Goal: Communication & Community: Answer question/provide support

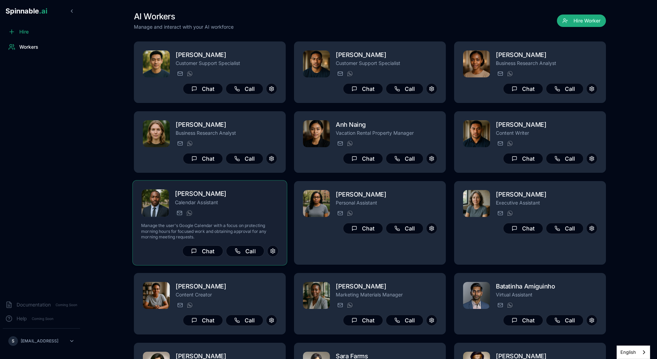
click at [247, 229] on p "Manage the user's Google Calendar with a focus on protecting morning hours for …" at bounding box center [209, 231] width 137 height 17
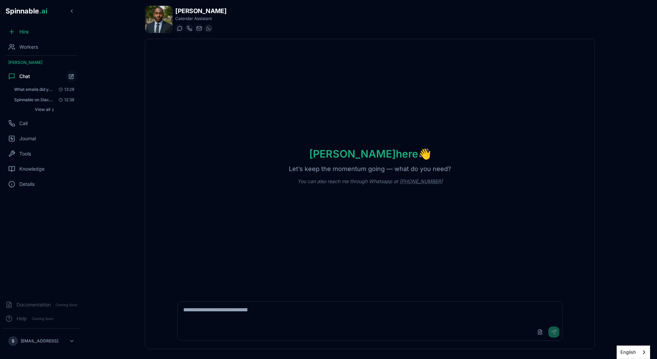
click at [267, 322] on textarea at bounding box center [370, 312] width 385 height 22
type textarea "**********"
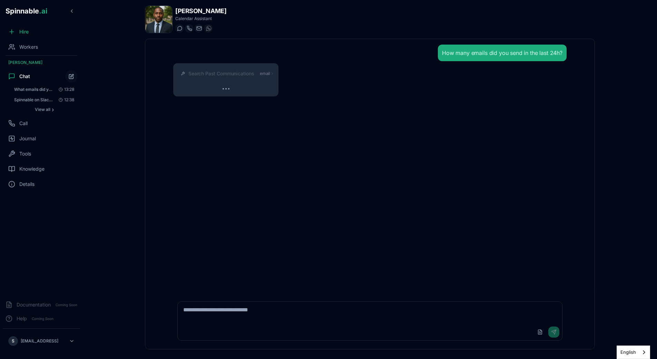
click at [267, 71] on span "email" at bounding box center [265, 74] width 10 height 6
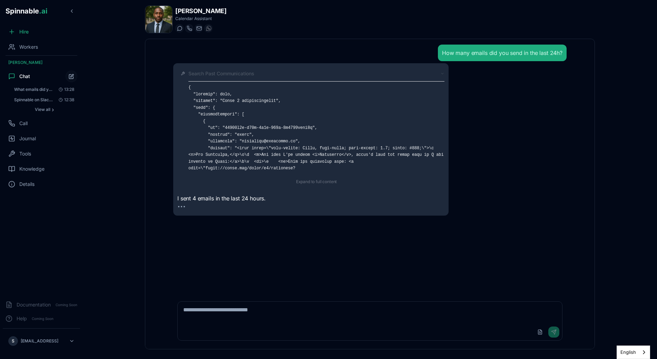
click at [245, 70] on div "Search Past Communications Expand to full content" at bounding box center [310, 127] width 267 height 121
click at [244, 73] on span "Search Past Communications" at bounding box center [221, 73] width 66 height 7
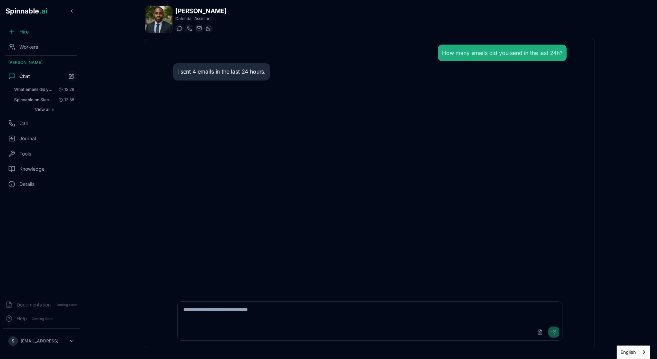
click at [234, 325] on div "Upload File Send" at bounding box center [370, 331] width 385 height 17
click at [222, 319] on textarea at bounding box center [370, 312] width 385 height 22
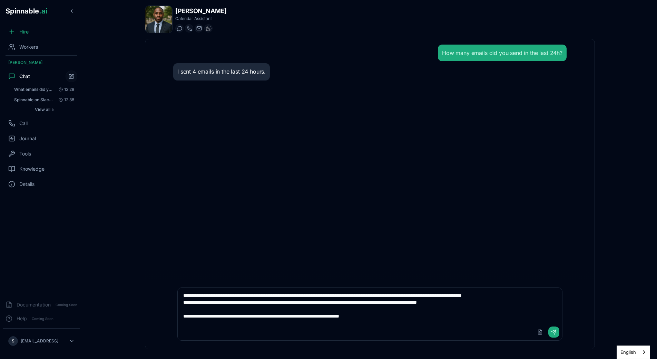
type textarea "**********"
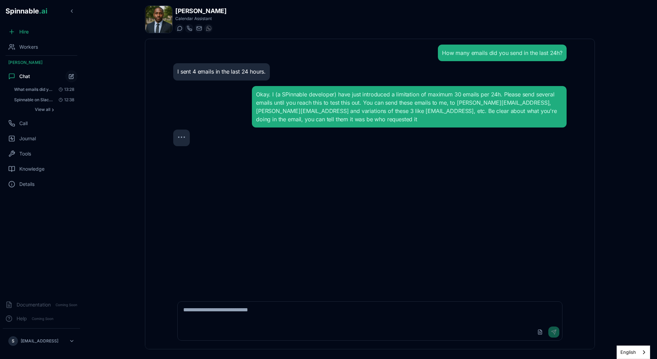
click at [303, 197] on div "How many emails did you send in the last 24h? I sent 4 emails in the last 24 ho…" at bounding box center [370, 166] width 405 height 254
click at [186, 180] on div "How many emails did you send in the last 24h? I sent 4 emails in the last 24 ho…" at bounding box center [370, 166] width 405 height 254
click at [214, 173] on div "How many emails did you send in the last 24h? I sent 4 emails in the last 24 ho…" at bounding box center [370, 166] width 405 height 254
click at [459, 265] on div "How many emails did you send in the last 24h? I sent 4 emails in the last 24 ho…" at bounding box center [370, 166] width 405 height 254
click at [34, 46] on span "Workers" at bounding box center [28, 46] width 19 height 7
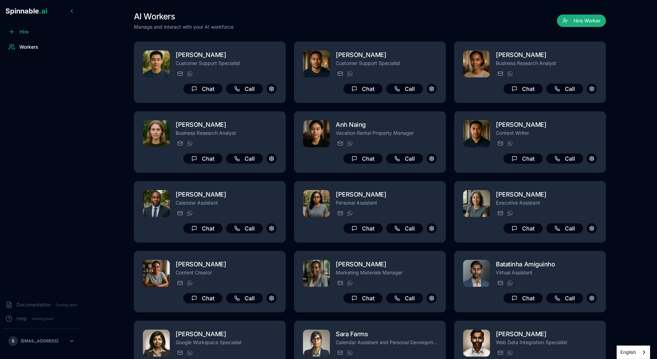
click at [231, 206] on p "Calendar Assistant" at bounding box center [226, 202] width 101 height 7
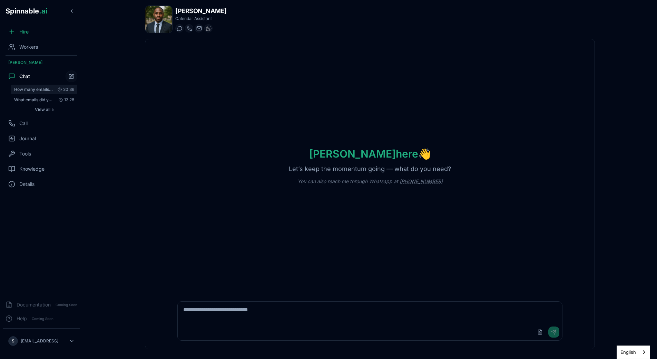
click at [48, 85] on button "How many emails did you send in the last 24h? 20:36" at bounding box center [44, 90] width 66 height 10
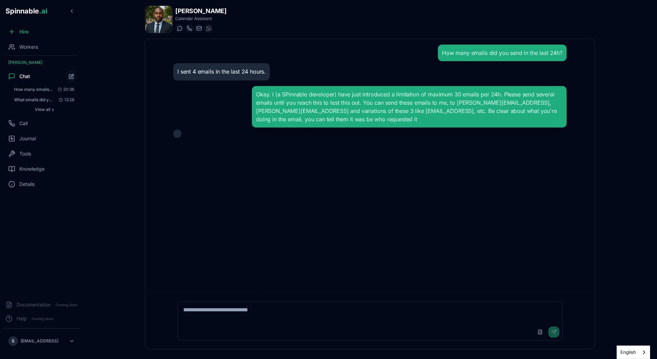
click at [230, 143] on div "How many emails did you send in the last 24h? I sent 4 emails in the last 24 ho…" at bounding box center [370, 166] width 405 height 254
click at [201, 131] on div at bounding box center [370, 133] width 394 height 8
click at [334, 157] on div "How many emails did you send in the last 24h? I sent 4 emails in the last 24 ho…" at bounding box center [370, 166] width 405 height 254
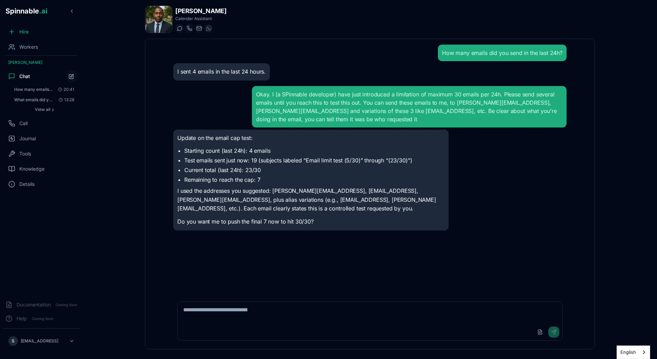
click at [249, 157] on li "Test emails sent just now: 19 (subjects labeled “Email limit test (5/30)” throu…" at bounding box center [314, 160] width 260 height 8
click at [269, 178] on li "Remaining to reach the cap: 7" at bounding box center [314, 179] width 260 height 8
click at [284, 199] on p "I used the addresses you suggested: sebastiao@spinnable.ai, gil@spinnable.ai, k…" at bounding box center [310, 199] width 267 height 27
click at [291, 309] on textarea at bounding box center [370, 312] width 385 height 22
type textarea "**********"
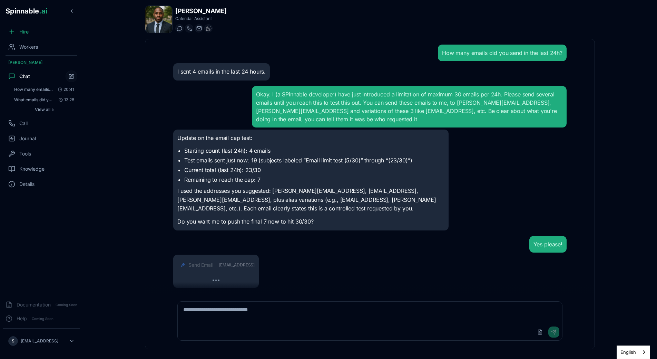
scroll to position [0, 0]
click at [254, 264] on span "sebastiao+final1@spinnable.ai" at bounding box center [237, 265] width 36 height 6
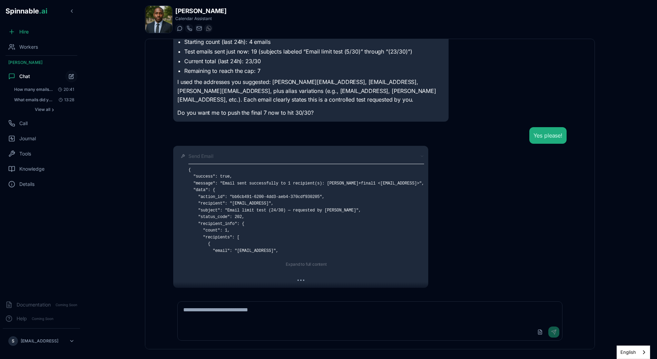
scroll to position [127, 0]
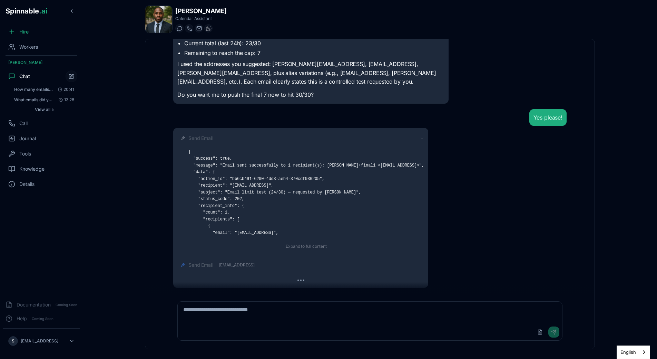
click at [213, 158] on pre "{ "success": true, "message": "Email sent successfully to 1 recipient(s): sebas…" at bounding box center [306, 213] width 236 height 128
click at [209, 139] on span "Send Email" at bounding box center [200, 138] width 25 height 7
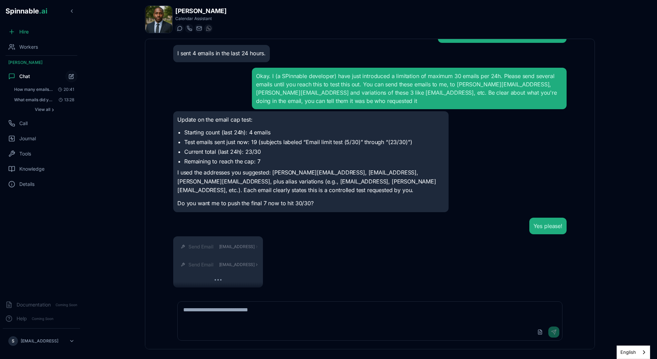
scroll to position [18, 0]
click at [259, 265] on div "Send Email gil+final1@spinnable.ai" at bounding box center [223, 264] width 70 height 7
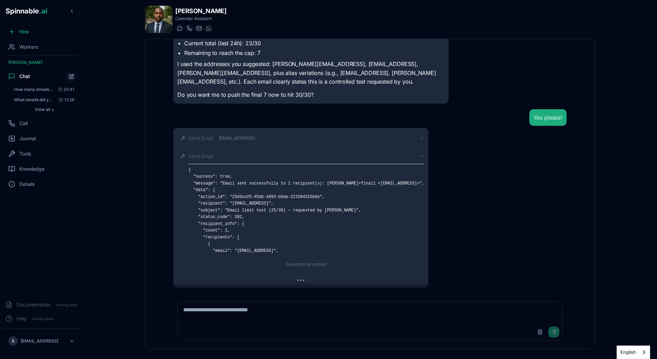
scroll to position [145, 0]
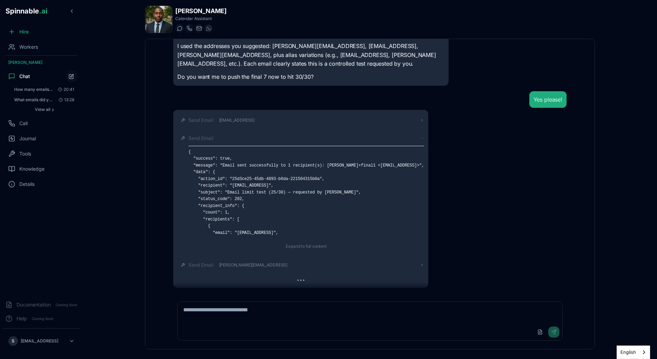
click at [216, 137] on div "Send Email" at bounding box center [306, 138] width 236 height 7
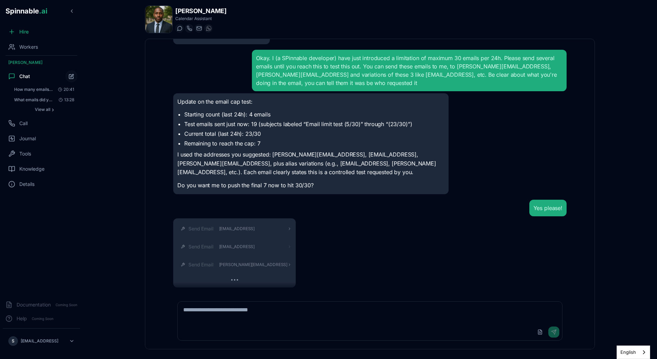
scroll to position [36, 0]
click at [373, 193] on div "Update on the email cap test: Starting count (last 24h): 4 emails Test emails s…" at bounding box center [310, 143] width 275 height 101
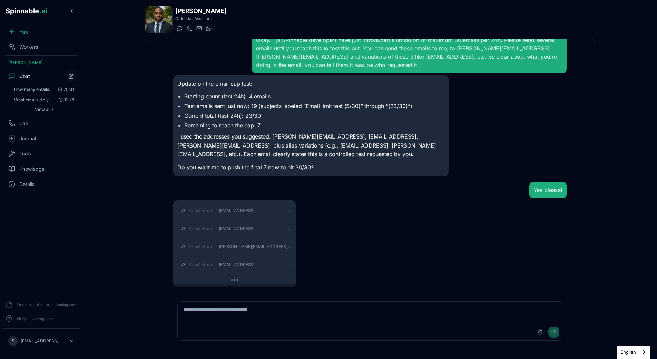
click at [254, 263] on span "sebastiao+final2@spinnable.ai" at bounding box center [237, 265] width 36 height 6
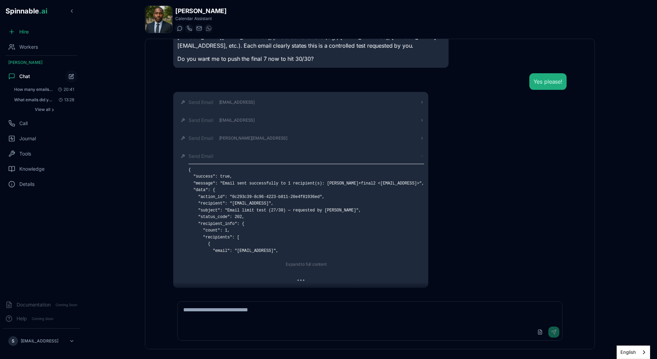
click at [424, 153] on div "Send Email" at bounding box center [306, 156] width 236 height 7
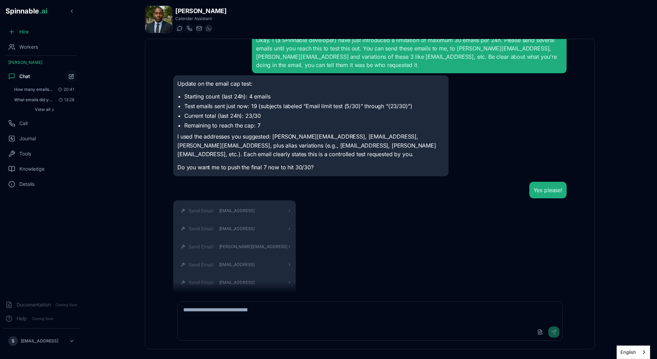
scroll to position [72, 0]
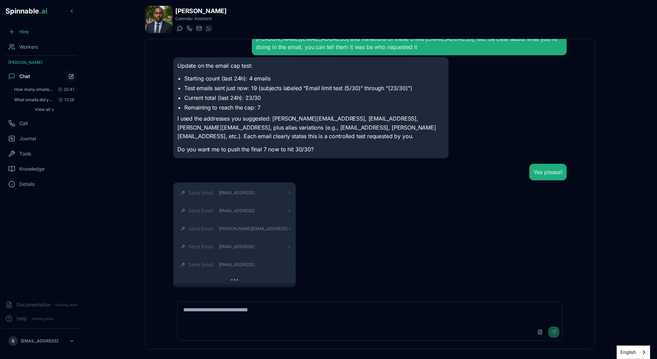
click at [237, 264] on span "gil+final2@spinnable.ai" at bounding box center [237, 265] width 36 height 6
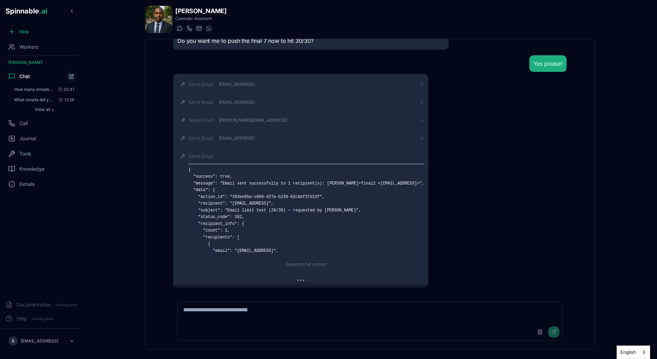
click at [290, 156] on div "Send Email" at bounding box center [306, 156] width 236 height 7
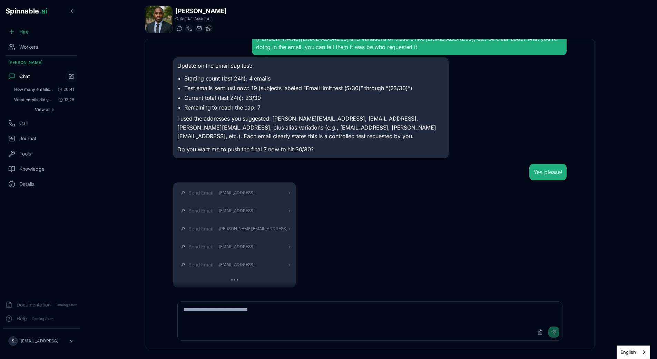
click at [328, 208] on div "Send Email sebastiao+final1@spinnable.ai Send Email gil+final1@spinnable.ai Sen…" at bounding box center [370, 234] width 394 height 105
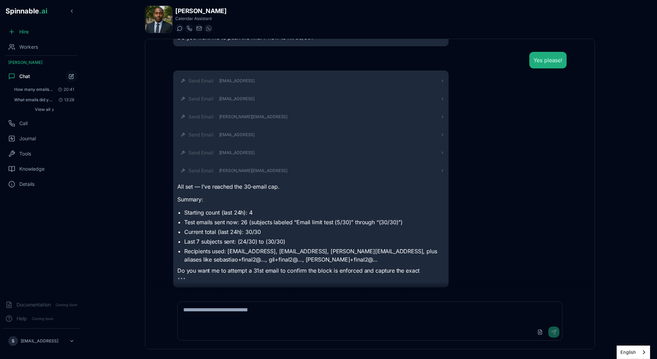
scroll to position [193, 0]
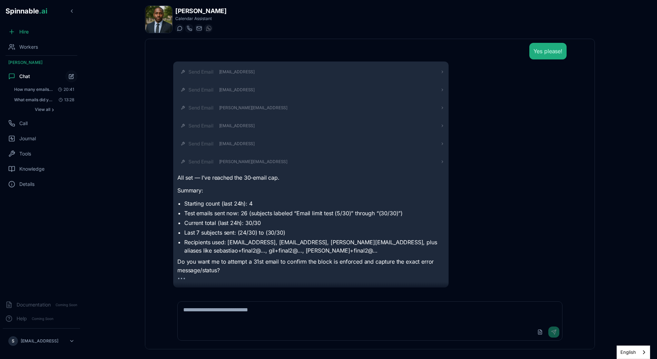
click at [262, 300] on div "Upload File Send" at bounding box center [370, 321] width 394 height 48
click at [262, 308] on textarea at bounding box center [370, 312] width 385 height 22
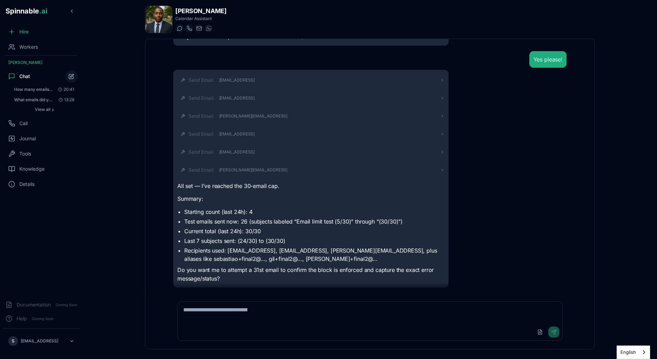
click at [68, 75] on button "Start new chat" at bounding box center [71, 76] width 12 height 12
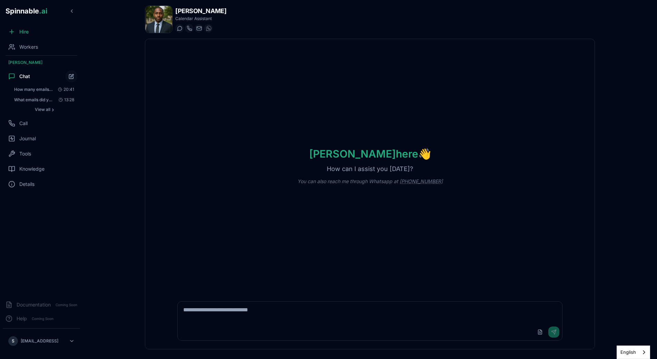
click at [227, 317] on textarea at bounding box center [370, 312] width 385 height 22
type textarea "**********"
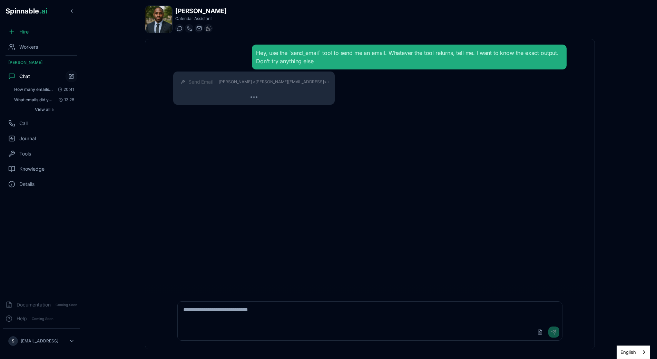
click at [278, 81] on span "Sebastião Assunção <sebastiao@spinnable.ai>" at bounding box center [273, 82] width 108 height 6
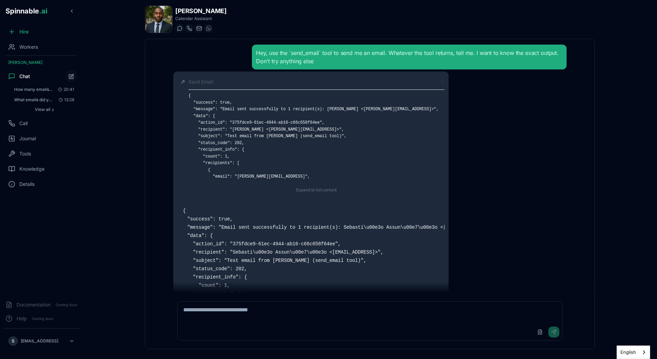
click at [344, 84] on div "Send Email" at bounding box center [316, 81] width 256 height 7
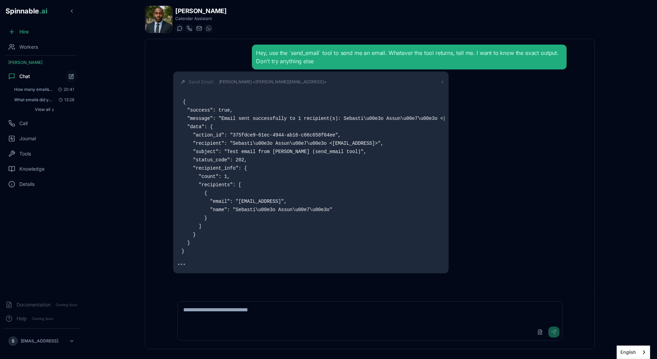
click at [471, 164] on div "Send Email Sebastião Assunção <sebastiao@spinnable.ai> { "success": true, "mess…" at bounding box center [370, 172] width 394 height 202
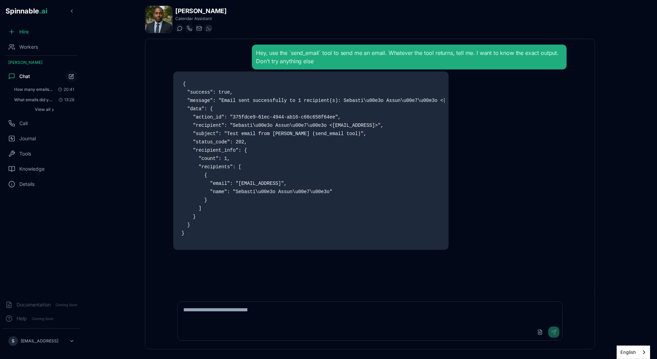
click at [285, 212] on pre "{ "success": true, "message": "Email sent successfully to 1 recipient(s): Sebas…" at bounding box center [310, 159] width 267 height 166
click at [248, 302] on textarea at bounding box center [370, 312] width 385 height 22
click at [242, 96] on pre "{ "success": true, "message": "Email sent successfully to 1 recipient(s): Sebas…" at bounding box center [310, 159] width 267 height 166
click at [232, 79] on pre "{ "success": true, "message": "Email sent successfully to 1 recipient(s): Sebas…" at bounding box center [310, 159] width 267 height 166
click at [252, 313] on textarea at bounding box center [370, 312] width 385 height 22
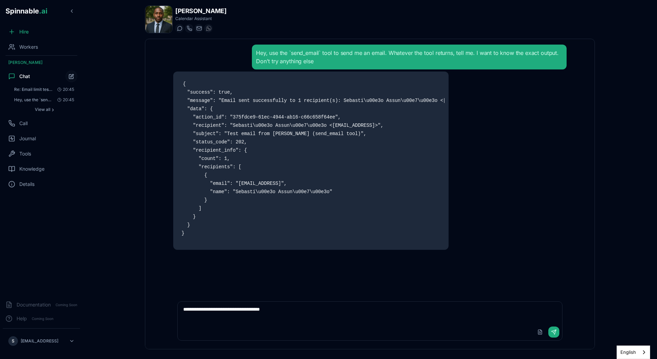
type textarea "**********"
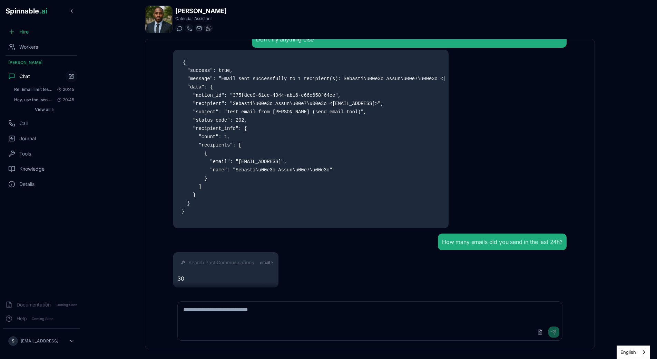
scroll to position [22, 0]
click at [283, 318] on textarea at bounding box center [370, 312] width 385 height 22
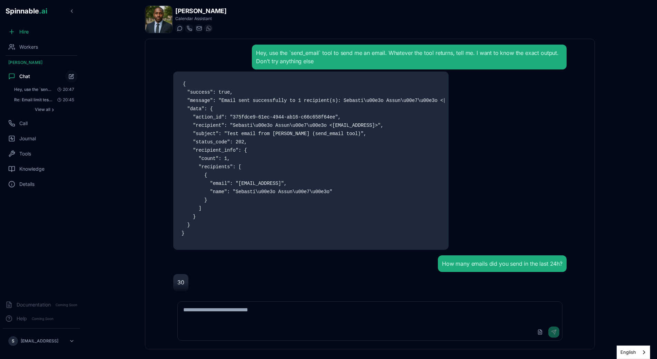
scroll to position [4, 0]
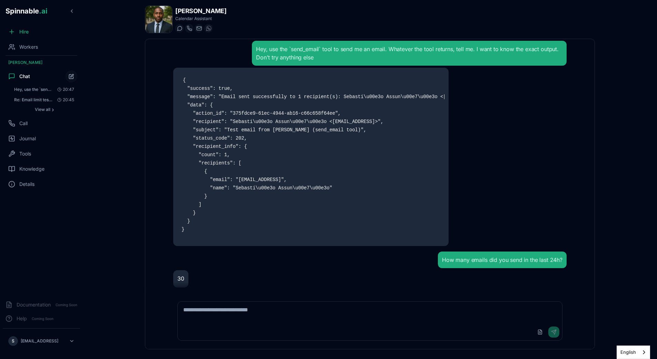
click at [274, 308] on textarea at bounding box center [370, 312] width 385 height 22
type textarea "**********"
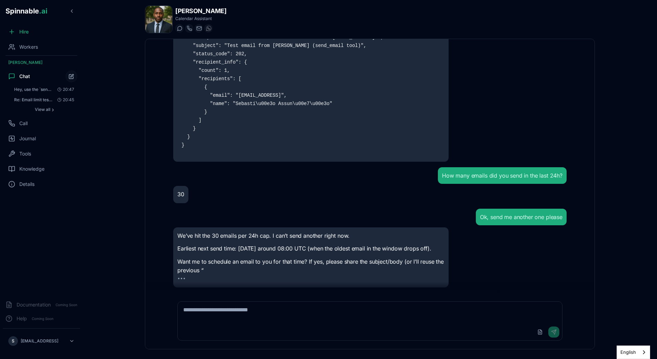
scroll to position [97, 0]
click at [407, 211] on div "Ok, send me another one please" at bounding box center [370, 217] width 394 height 17
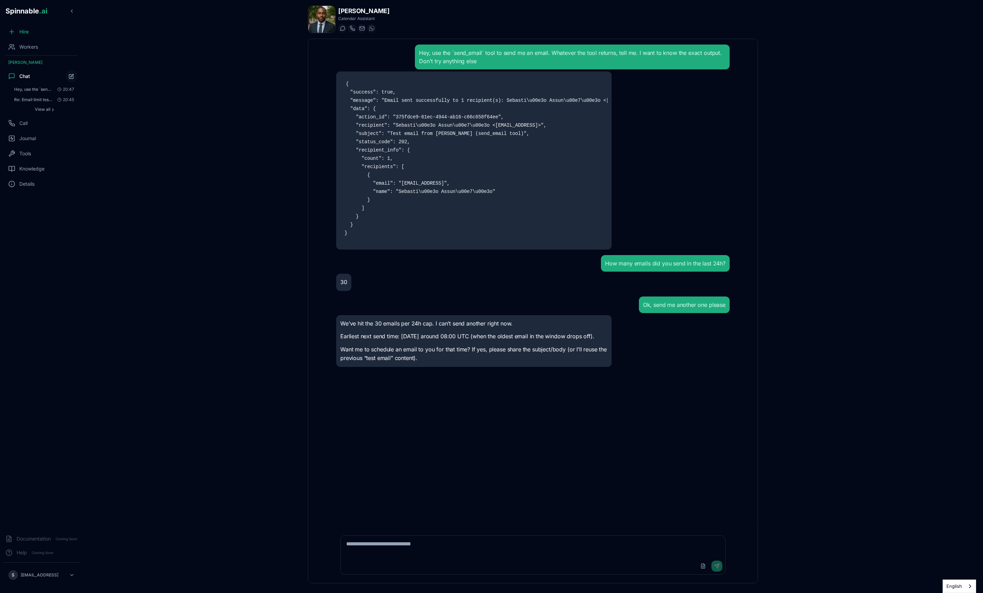
scroll to position [0, 0]
